Goal: Submit feedback/report problem: Submit feedback/report problem

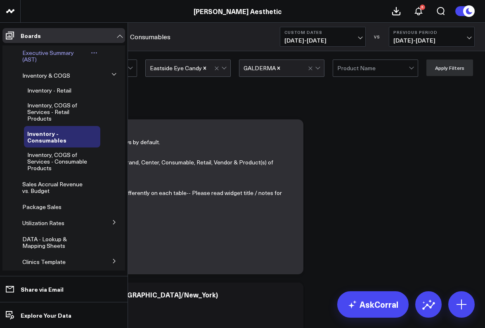
click at [47, 58] on link "Executive Summary (AST)" at bounding box center [55, 56] width 66 height 13
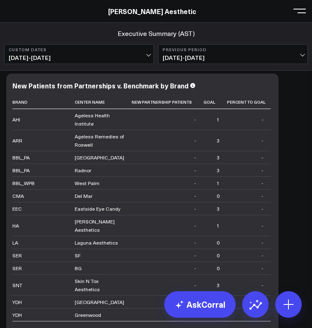
scroll to position [1646, 0]
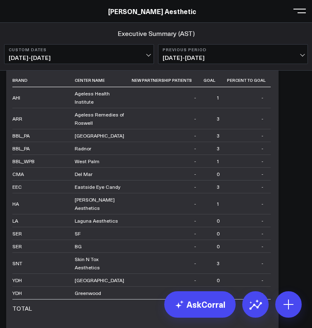
click at [130, 57] on span "[DATE] - [DATE]" at bounding box center [79, 57] width 141 height 7
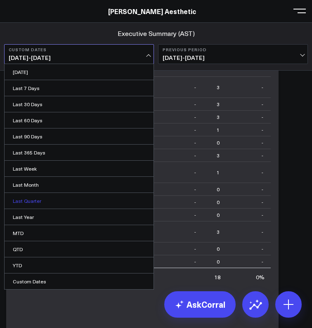
scroll to position [1687, 0]
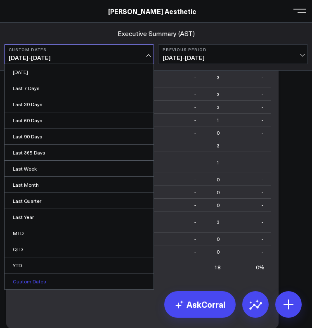
click at [41, 280] on link "Custom Dates" at bounding box center [79, 281] width 149 height 16
select select "8"
select select "2025"
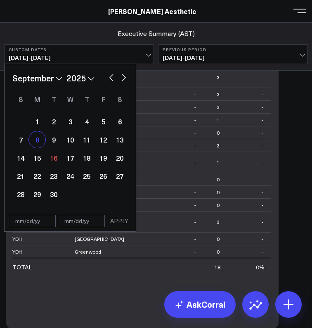
click at [39, 140] on div "8" at bounding box center [37, 139] width 17 height 17
type input "[DATE]"
select select "8"
select select "2025"
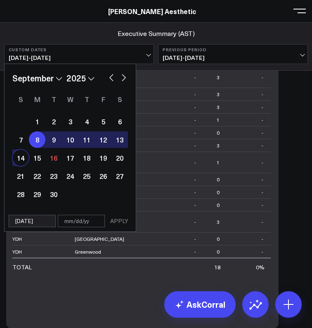
click at [22, 158] on div "14" at bounding box center [20, 157] width 17 height 17
type input "[DATE]"
select select "8"
select select "2025"
click at [117, 222] on button "APPLY" at bounding box center [119, 221] width 25 height 12
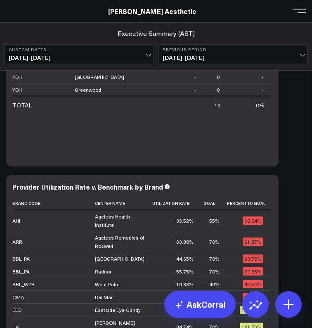
scroll to position [1883, 0]
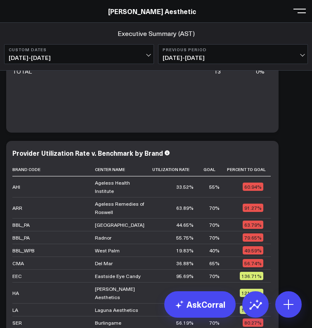
click at [231, 155] on div "Provider Utilization Rate v. Benchmark by Brand" at bounding box center [142, 152] width 260 height 7
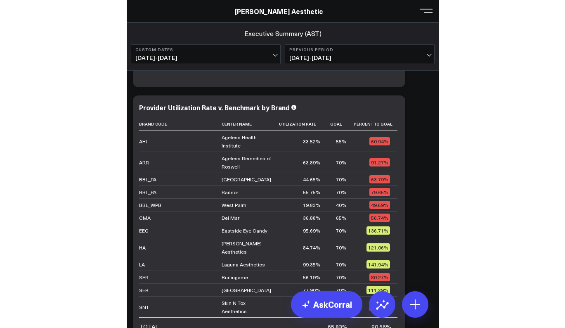
scroll to position [1930, 0]
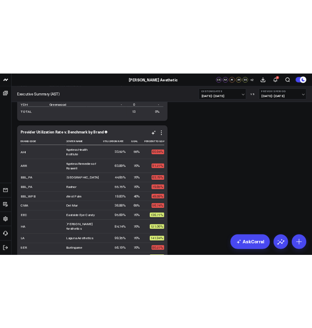
scroll to position [1791, 0]
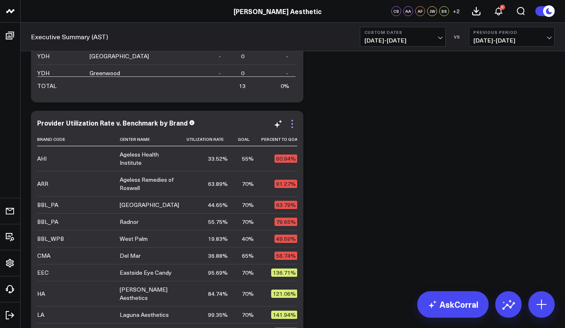
click at [292, 125] on icon at bounding box center [292, 124] width 10 height 10
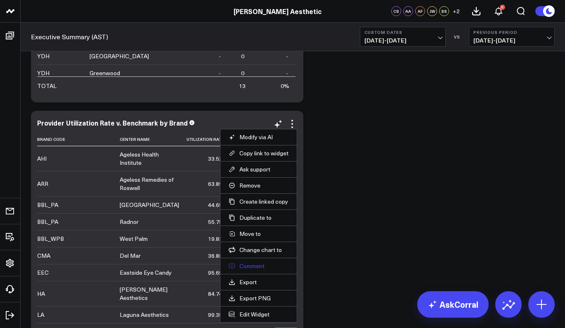
click at [250, 265] on button "Comment" at bounding box center [259, 265] width 60 height 7
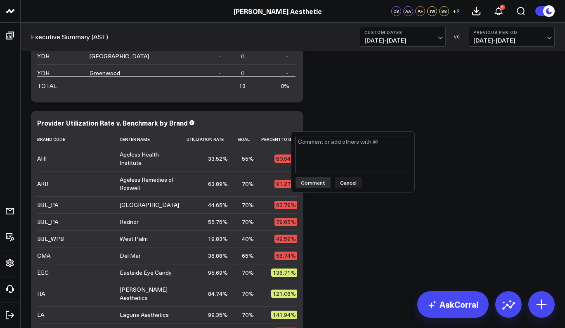
click at [312, 153] on textarea at bounding box center [353, 154] width 115 height 37
type textarea "% to goal does not make sense @Corral Support can you review?"
click at [312, 183] on button "Comment" at bounding box center [313, 182] width 35 height 11
